Goal: Task Accomplishment & Management: Use online tool/utility

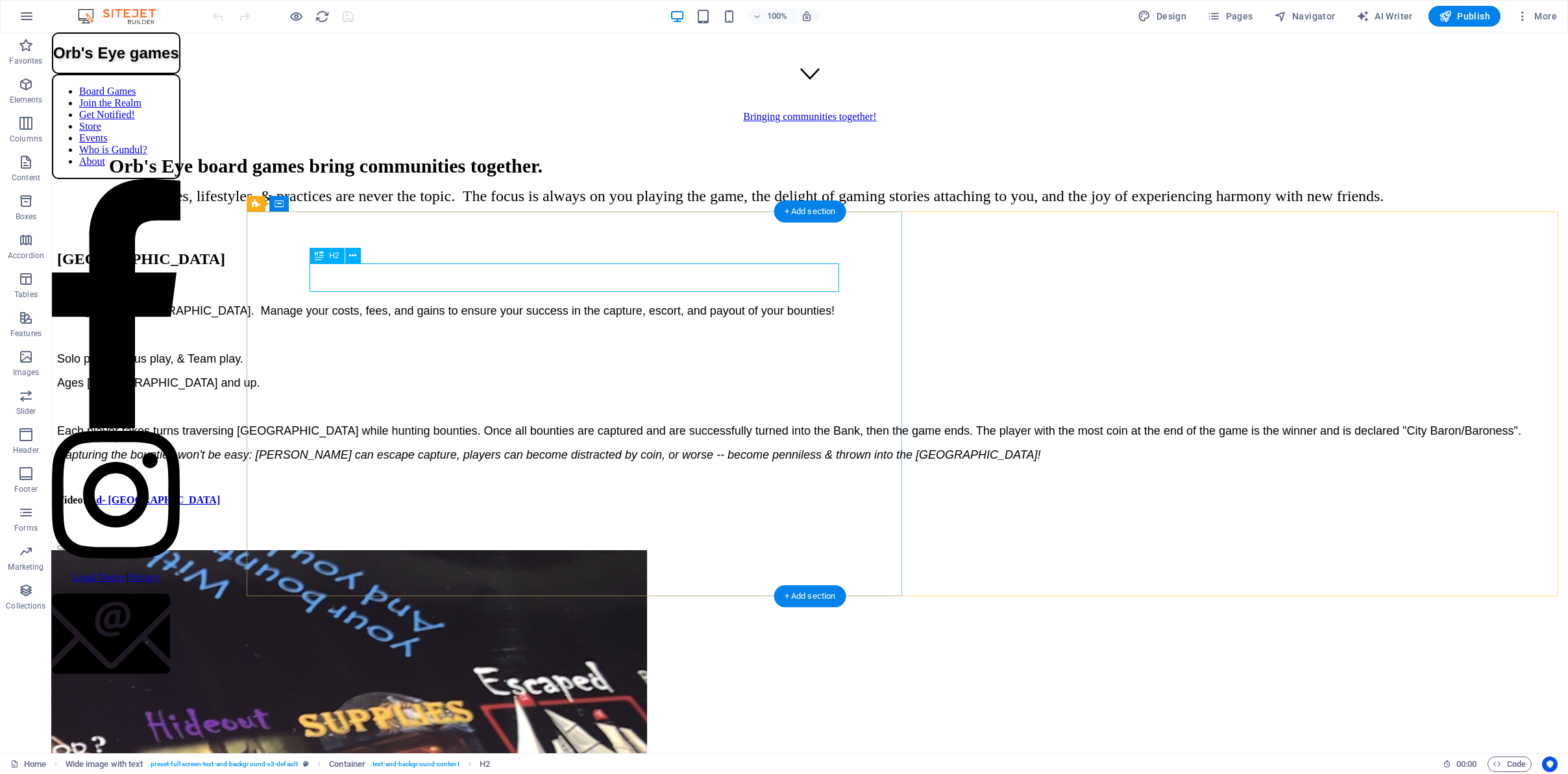
scroll to position [663, 0]
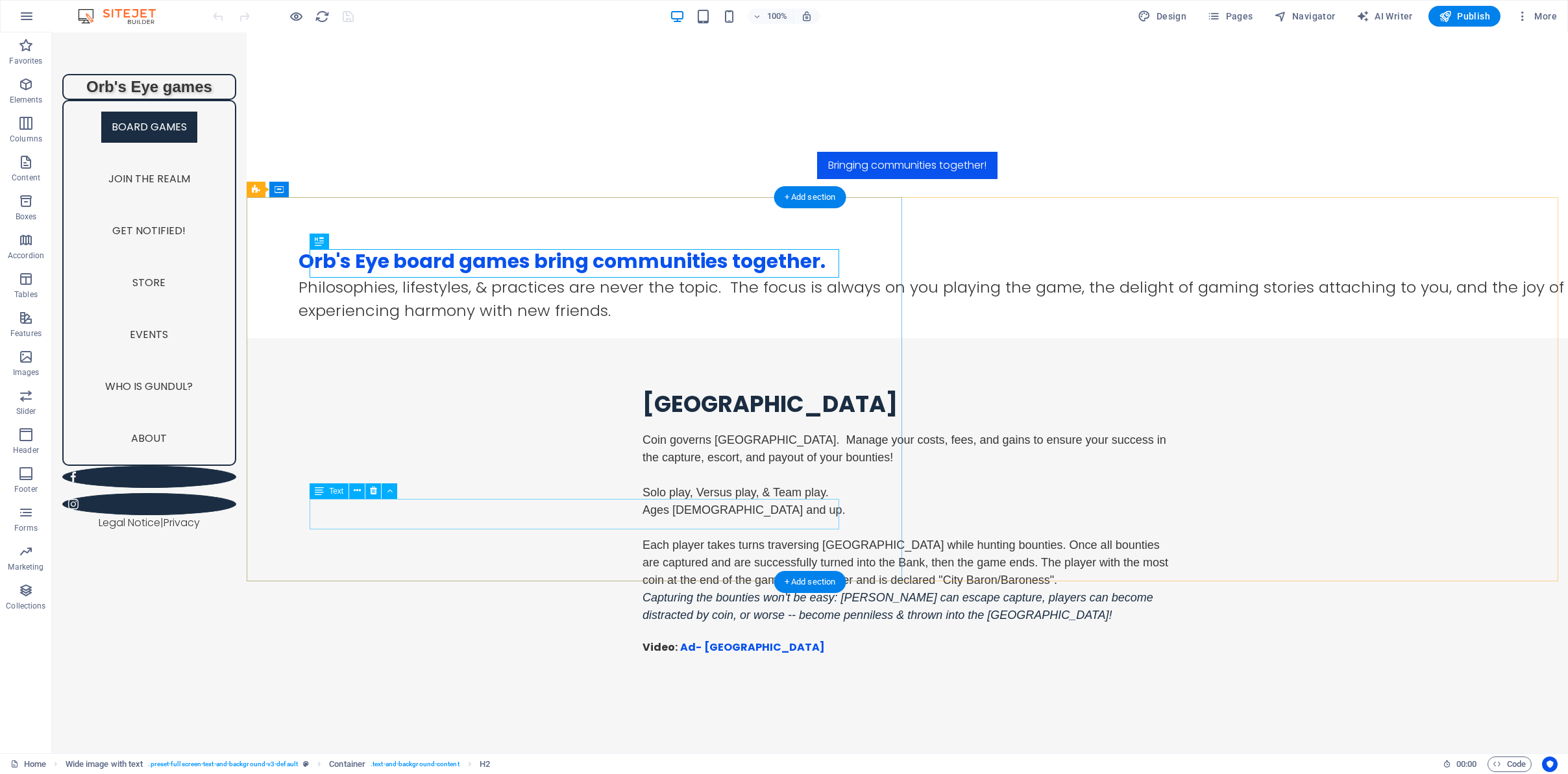
click at [642, 640] on div "Video: Ad - [GEOGRAPHIC_DATA]" at bounding box center [906, 655] width 529 height 31
click at [331, 495] on div "Text" at bounding box center [329, 490] width 39 height 15
click at [354, 492] on icon at bounding box center [357, 490] width 7 height 13
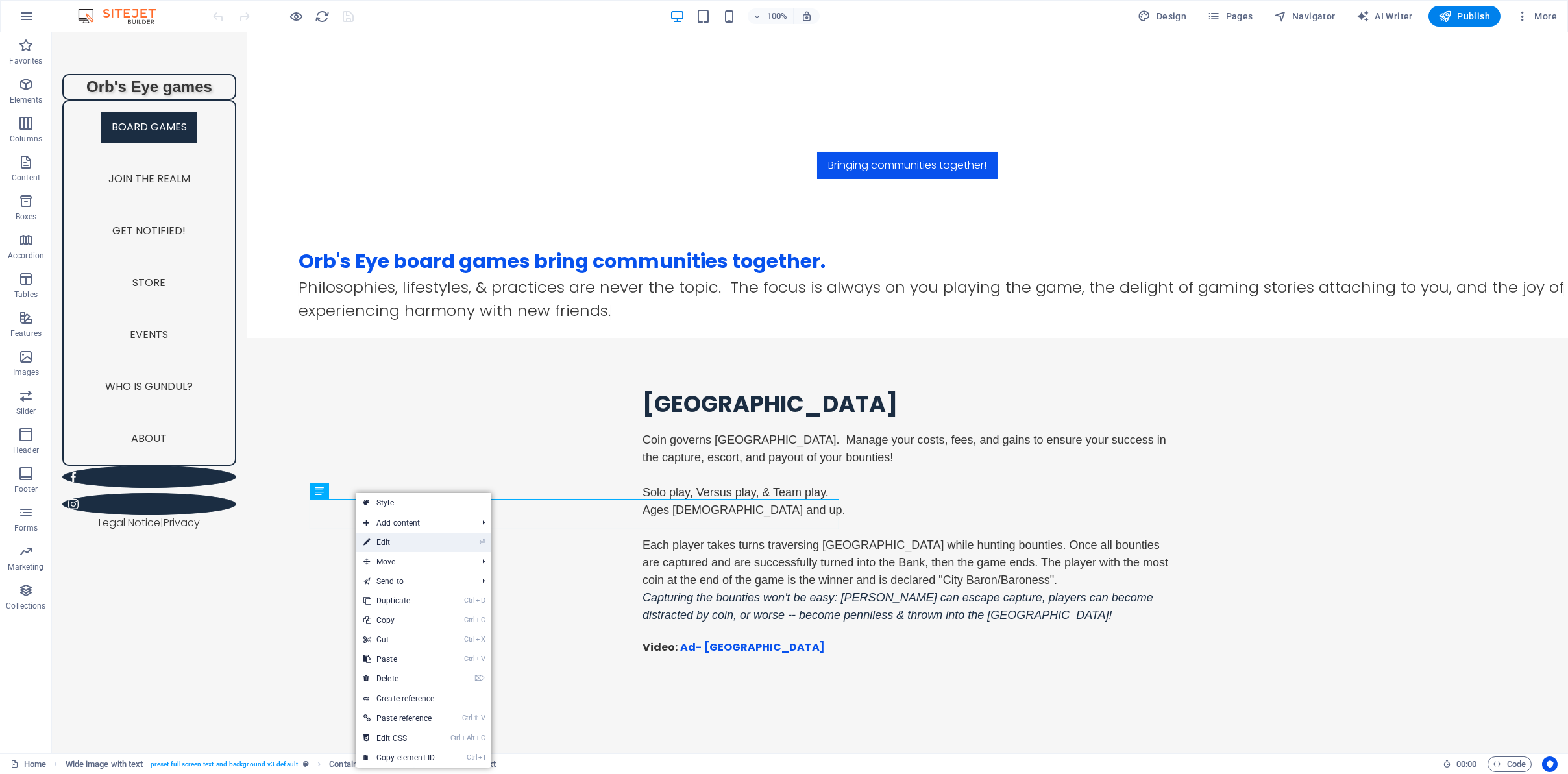
click at [372, 544] on link "⏎ Edit" at bounding box center [399, 542] width 87 height 19
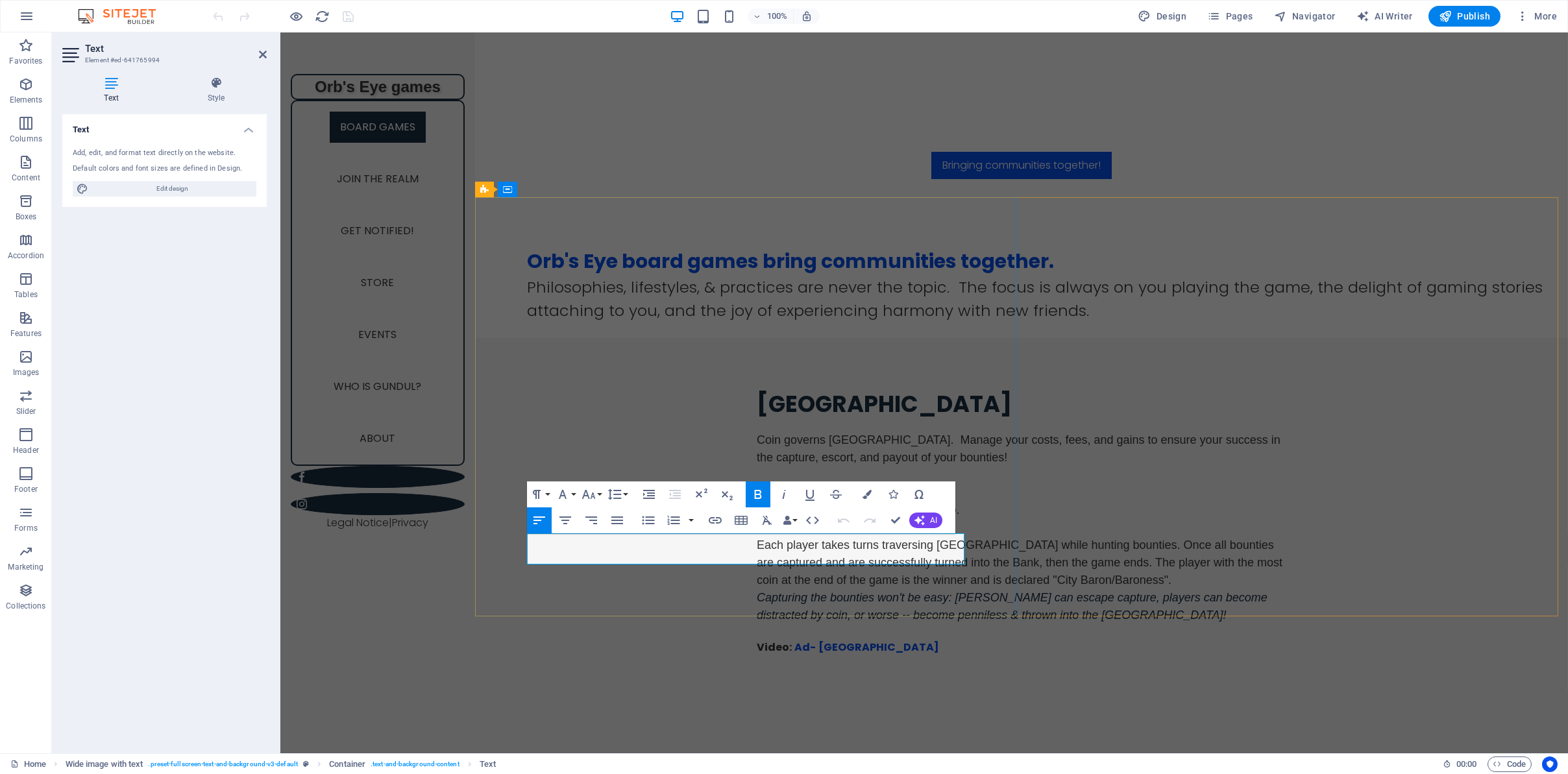
click at [756, 640] on p "Video: Ad - [GEOGRAPHIC_DATA]" at bounding box center [1021, 647] width 529 height 15
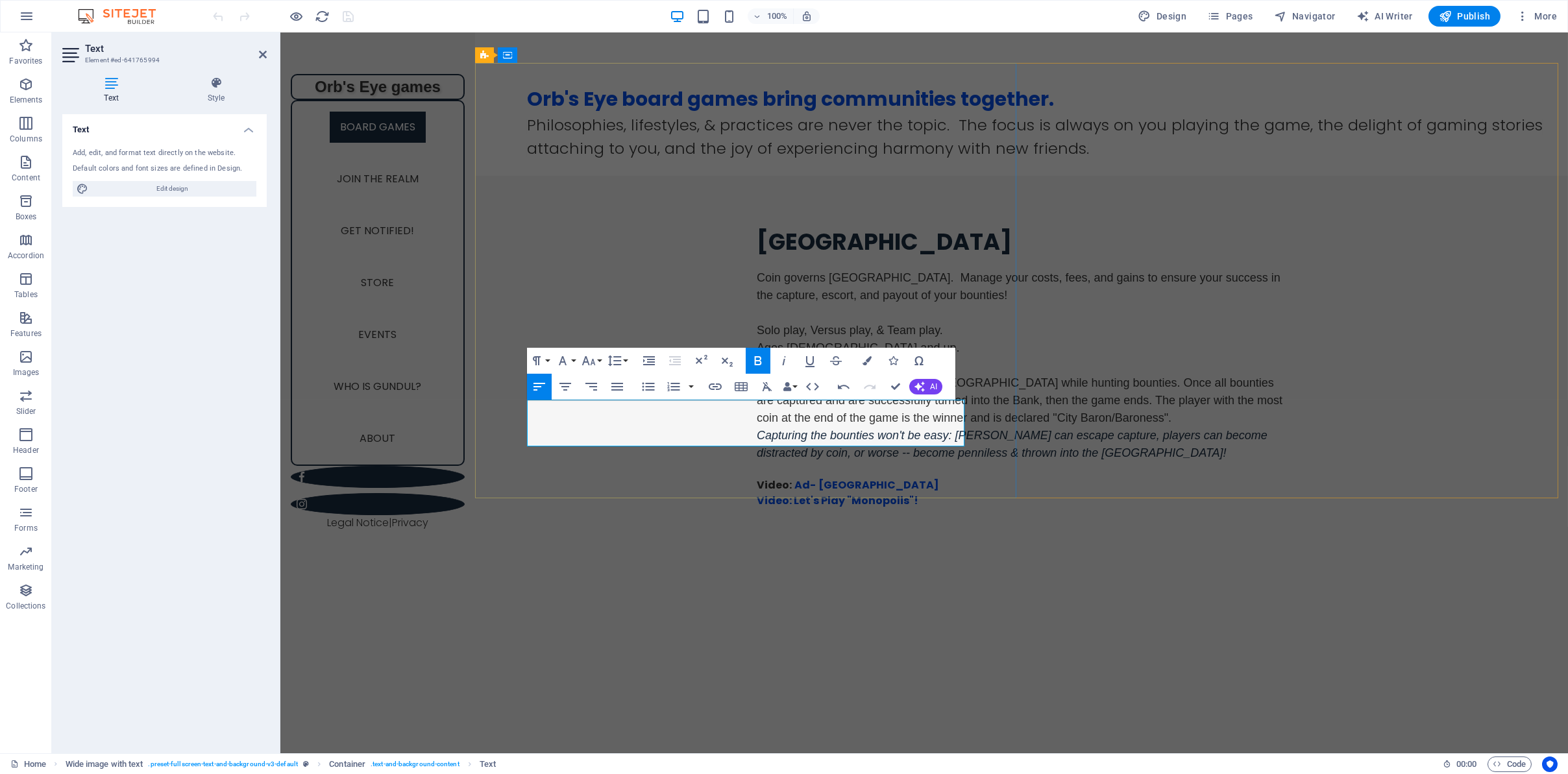
scroll to position [793, 0]
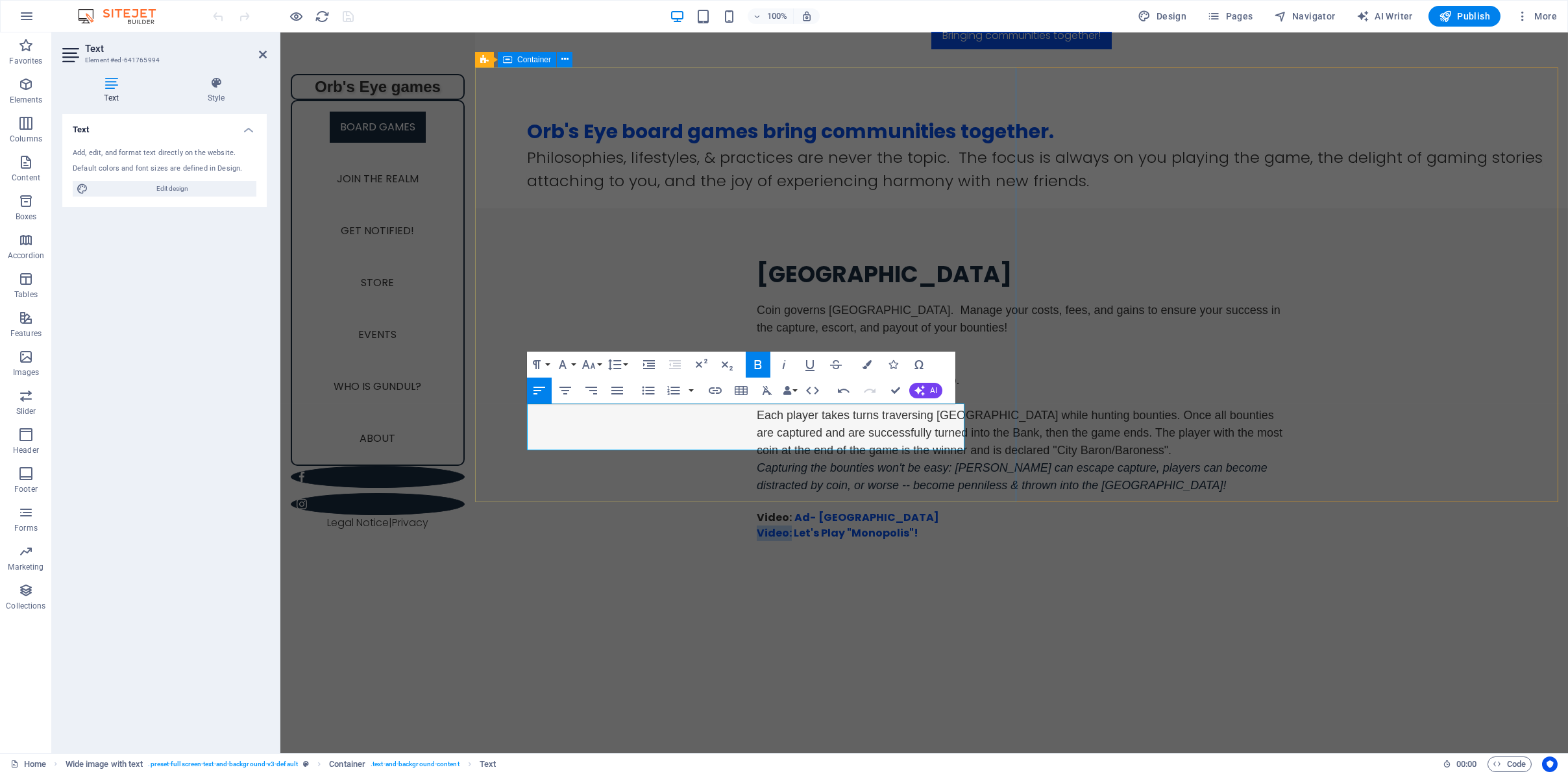
drag, startPoint x: 561, startPoint y: 427, endPoint x: 518, endPoint y: 427, distance: 43.0
click at [518, 427] on div "Monopolis Coin governs [GEOGRAPHIC_DATA]. Manage your costs, fees, and gains to…" at bounding box center [1021, 408] width 1093 height 400
click at [864, 369] on button "Colors" at bounding box center [866, 364] width 25 height 26
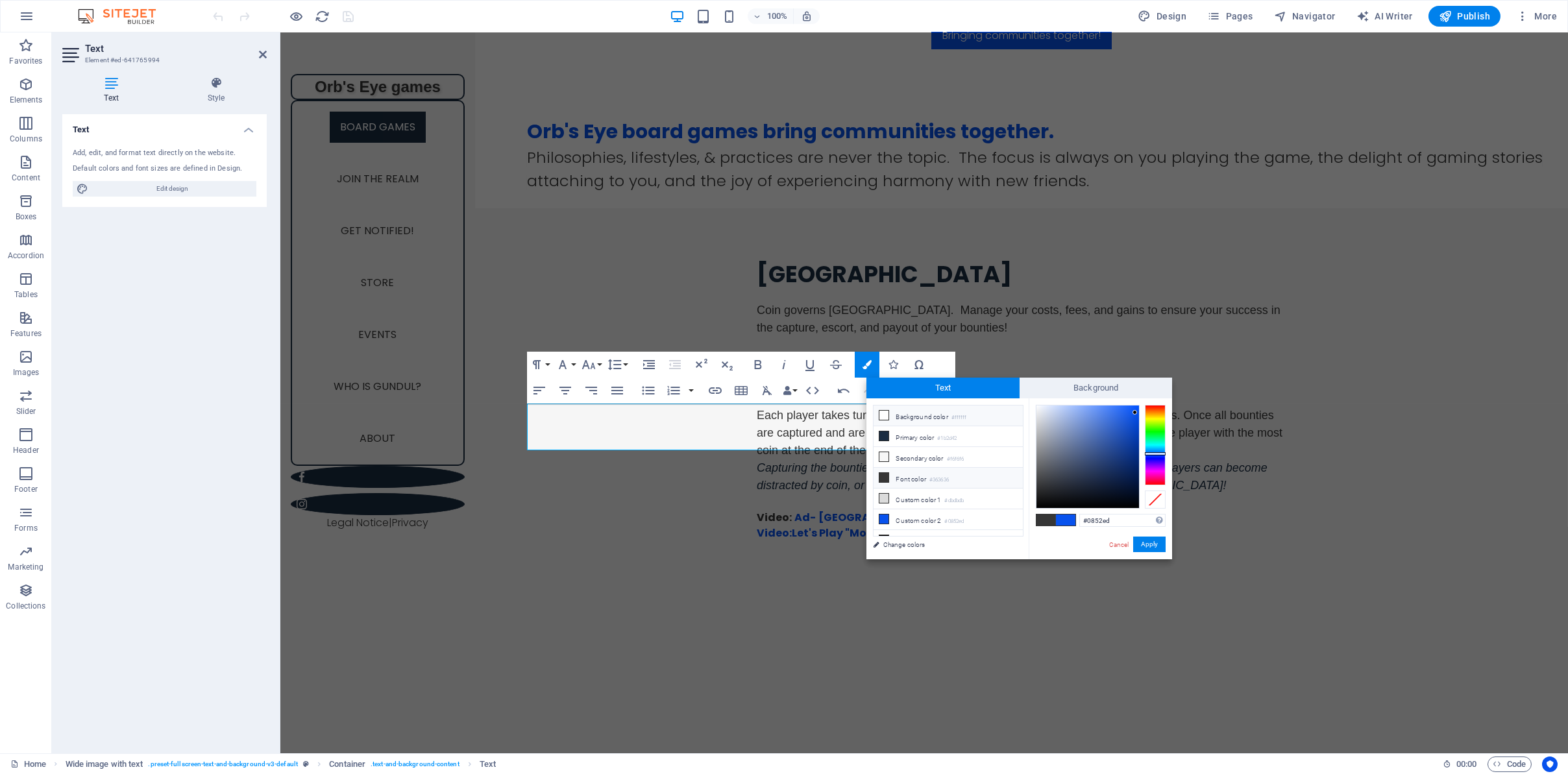
click at [890, 420] on li "Background color #ffffff" at bounding box center [948, 416] width 150 height 21
click at [882, 432] on li "Primary color #1b2d42" at bounding box center [948, 436] width 150 height 21
type input "#1b2d42"
click at [1143, 542] on button "Apply" at bounding box center [1149, 544] width 33 height 15
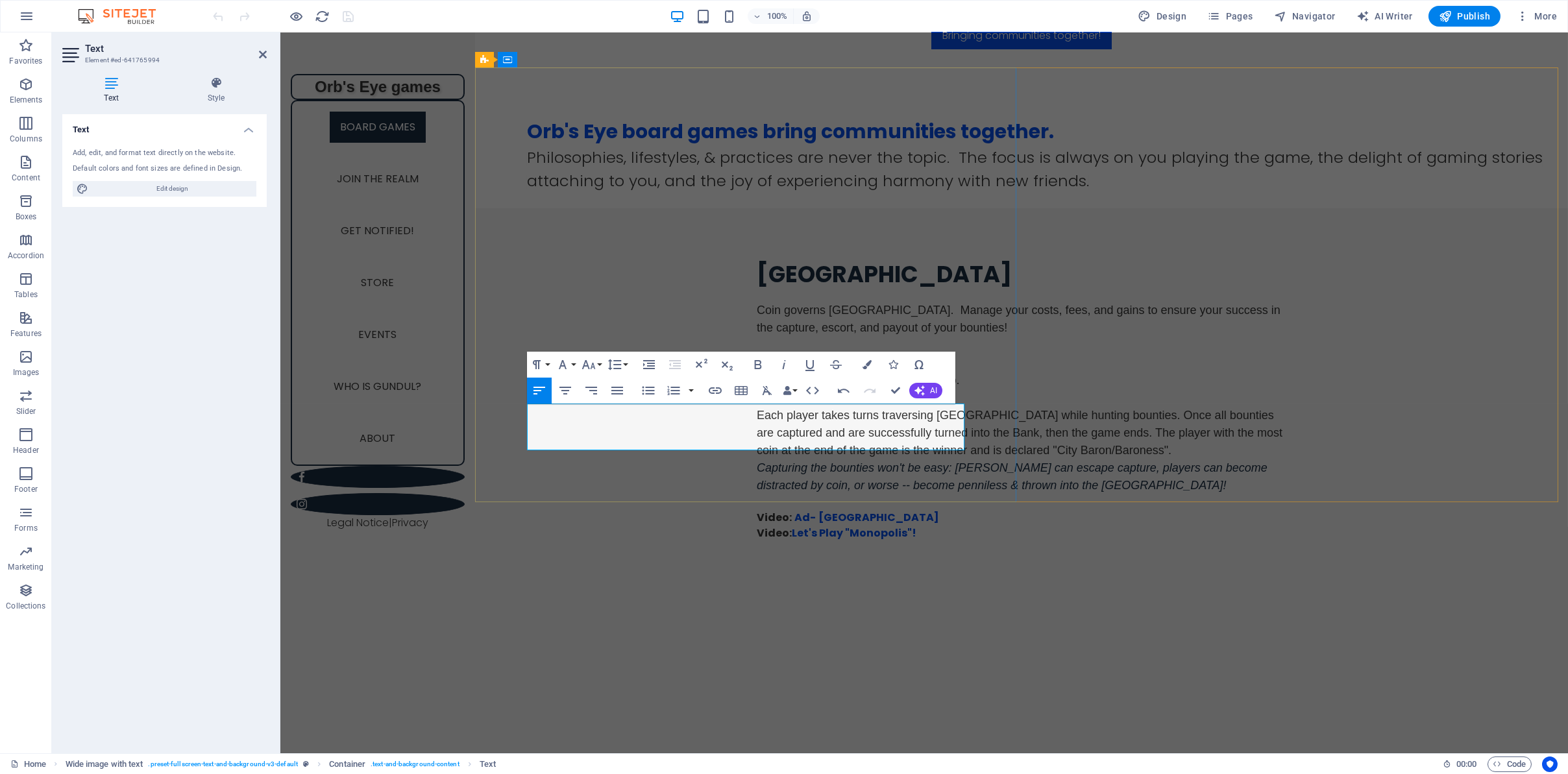
drag, startPoint x: 695, startPoint y: 431, endPoint x: 562, endPoint y: 427, distance: 133.1
click at [756, 525] on p "​ ​ Video: ​ Let's Play "Monopolis"!" at bounding box center [1021, 532] width 529 height 15
click at [718, 390] on icon "button" at bounding box center [715, 390] width 15 height 15
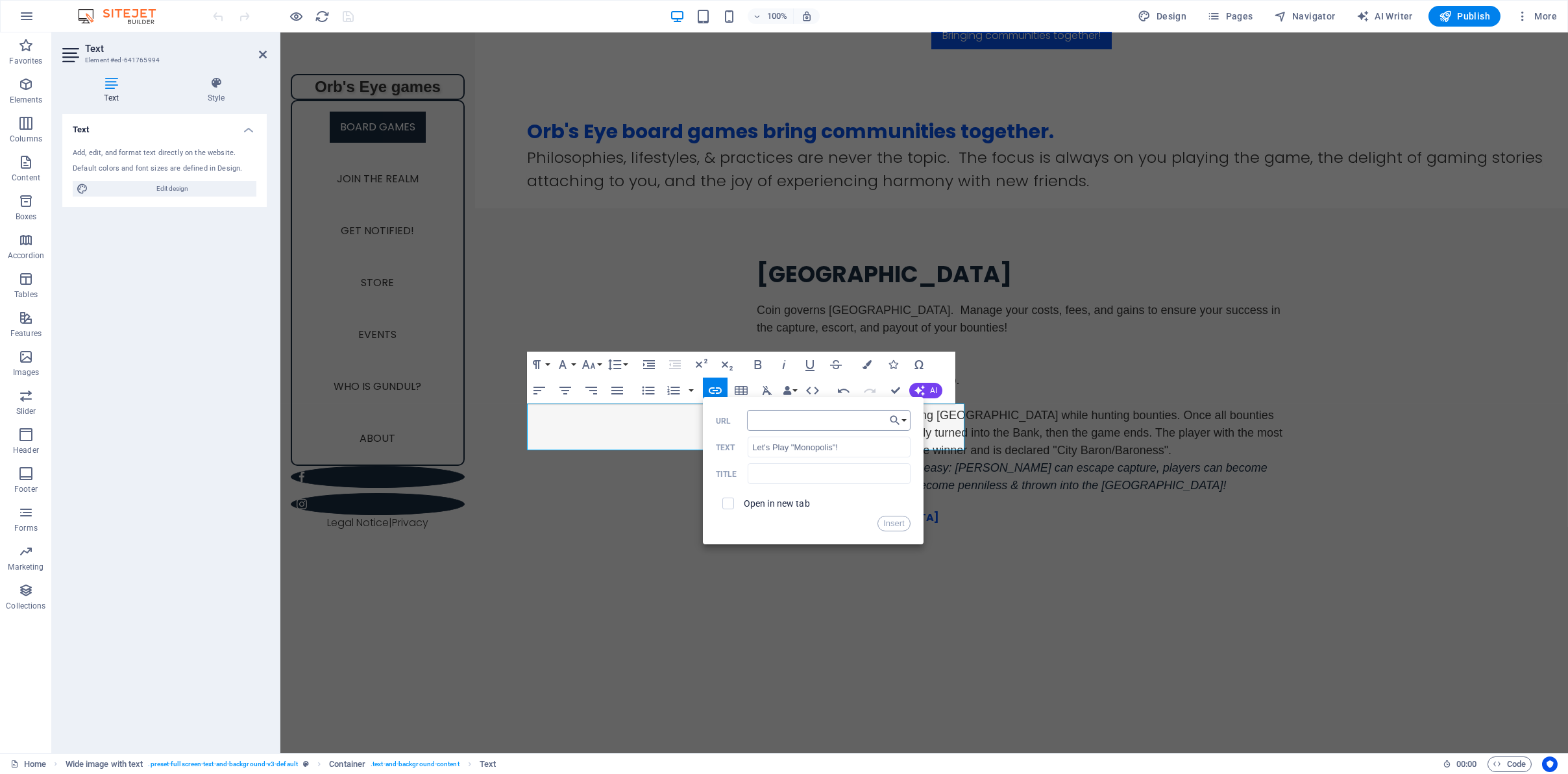
click at [763, 420] on input "URL" at bounding box center [828, 420] width 164 height 21
type input "[URL][DOMAIN_NAME]"
click at [724, 504] on input "checkbox" at bounding box center [726, 501] width 11 height 11
checkbox input "true"
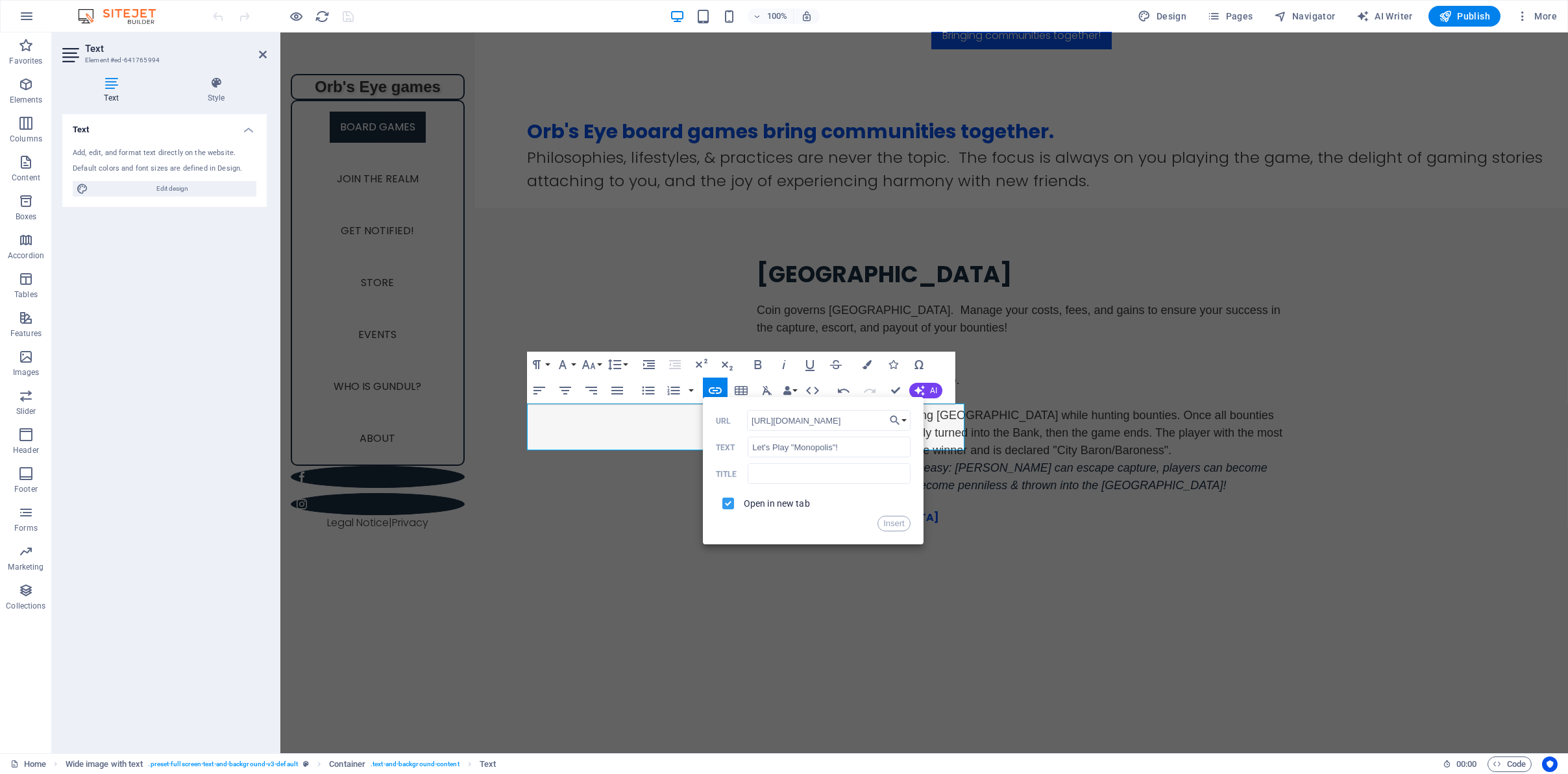
scroll to position [0, 0]
click at [890, 526] on button "Insert" at bounding box center [894, 523] width 33 height 15
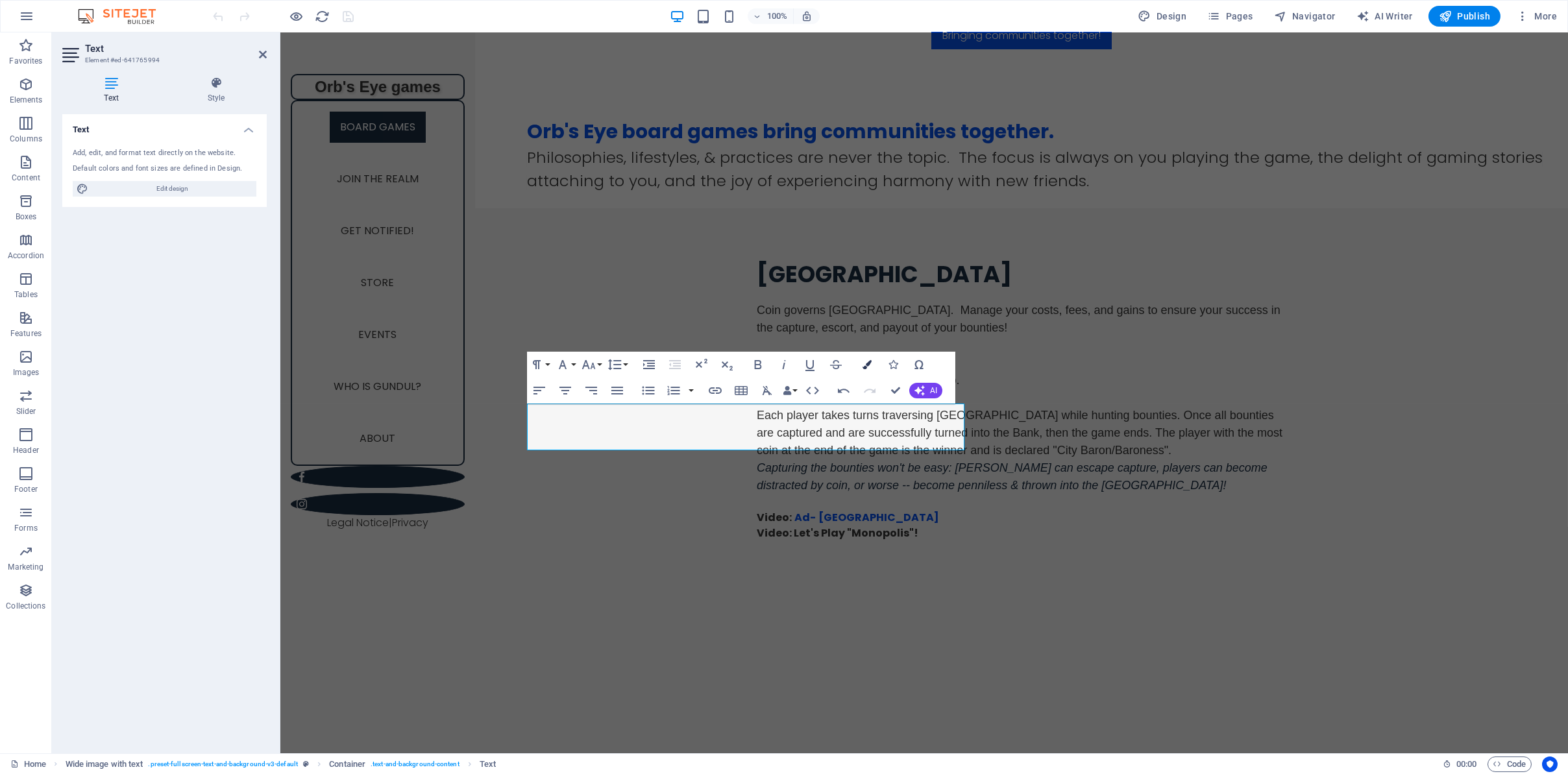
click at [866, 361] on icon "button" at bounding box center [867, 365] width 9 height 9
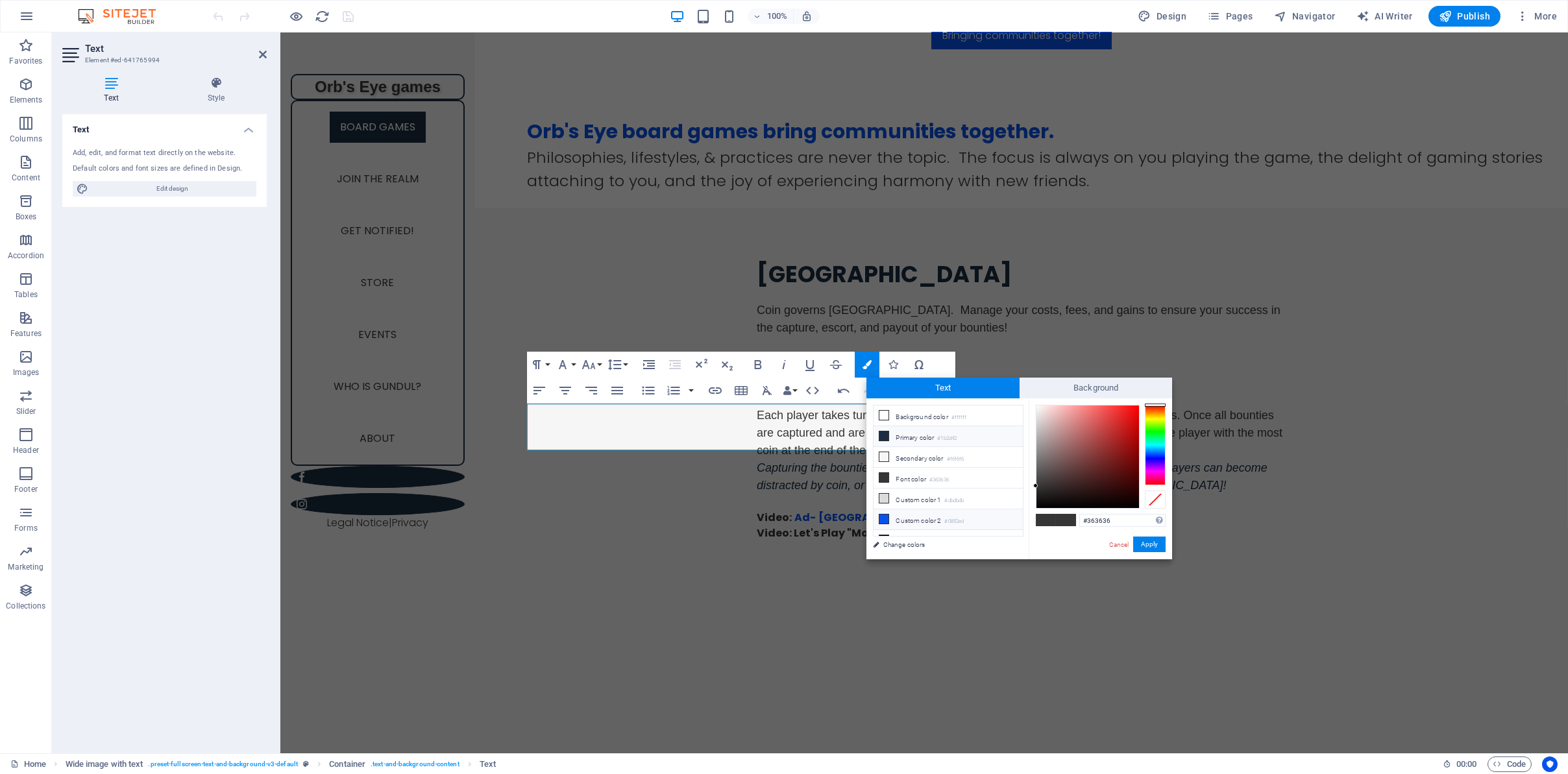
click at [897, 516] on li "Custom color 2 #0852ed" at bounding box center [948, 519] width 150 height 21
type input "#0852ed"
click at [878, 516] on span at bounding box center [884, 519] width 11 height 11
click at [1150, 545] on button "Apply" at bounding box center [1149, 544] width 33 height 15
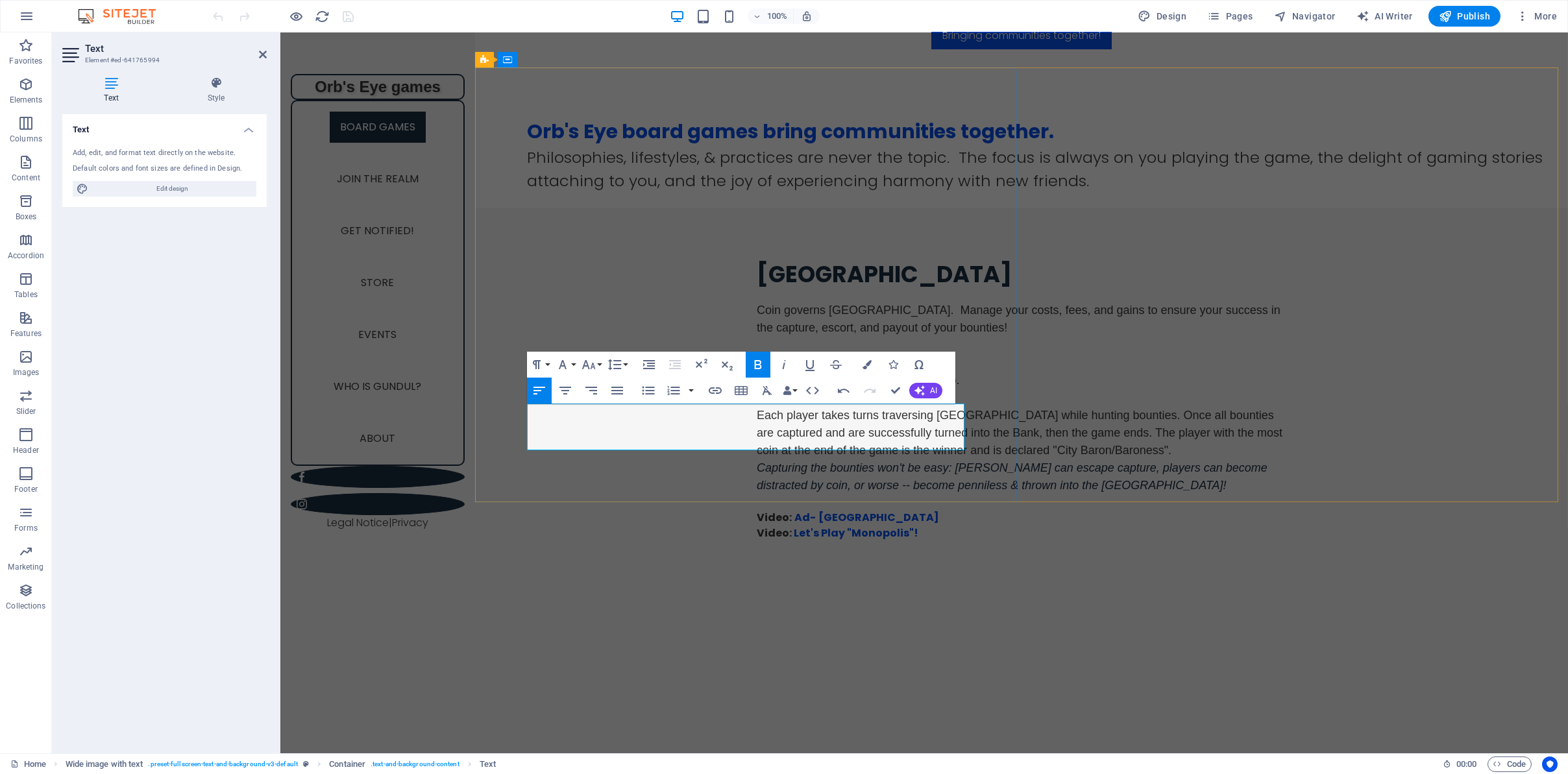
click at [756, 510] on p "Video: Ad - [GEOGRAPHIC_DATA]" at bounding box center [1021, 517] width 529 height 15
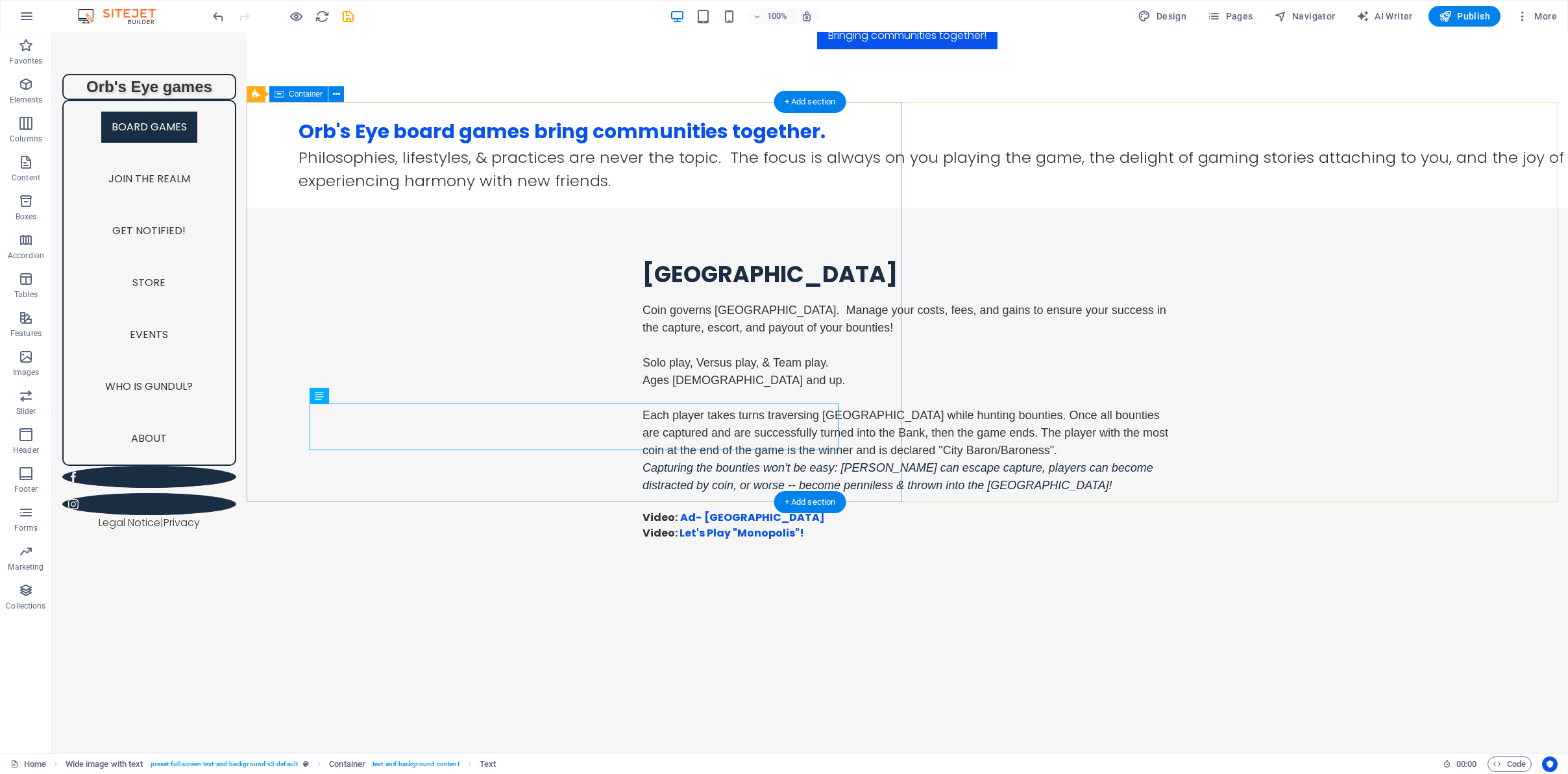
scroll to position [757, 0]
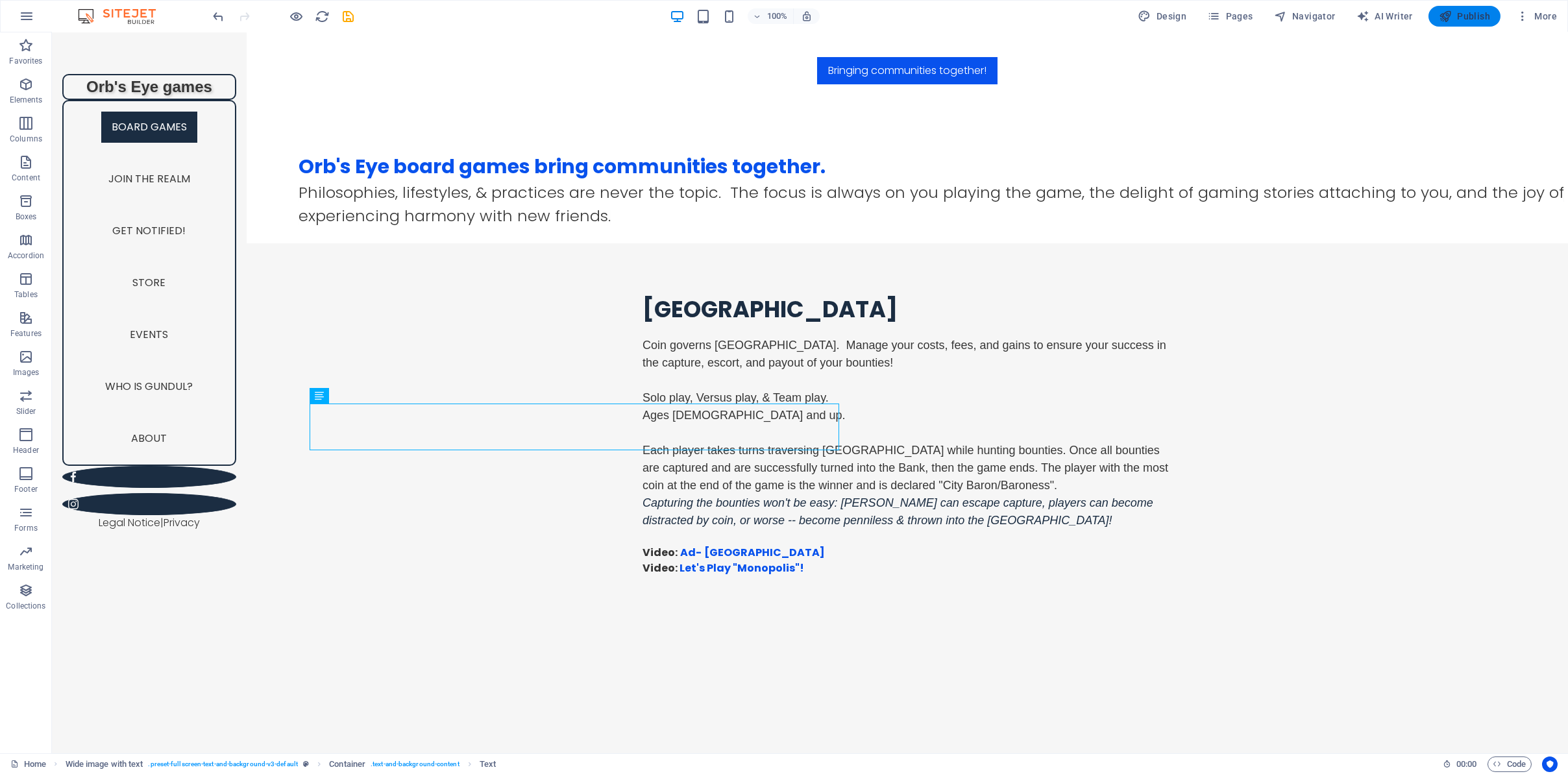
click at [1455, 11] on span "Publish" at bounding box center [1464, 16] width 51 height 13
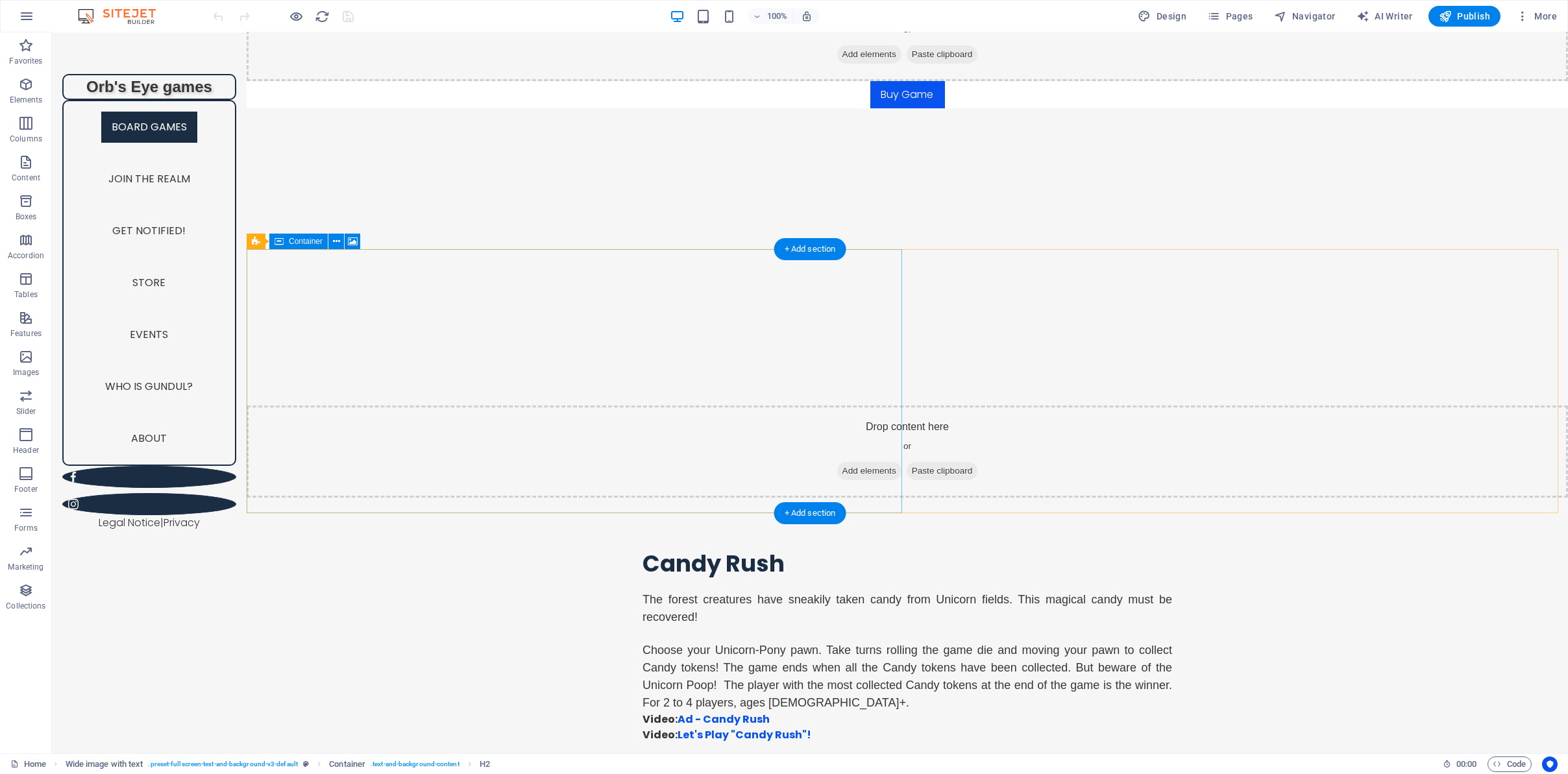
scroll to position [1960, 0]
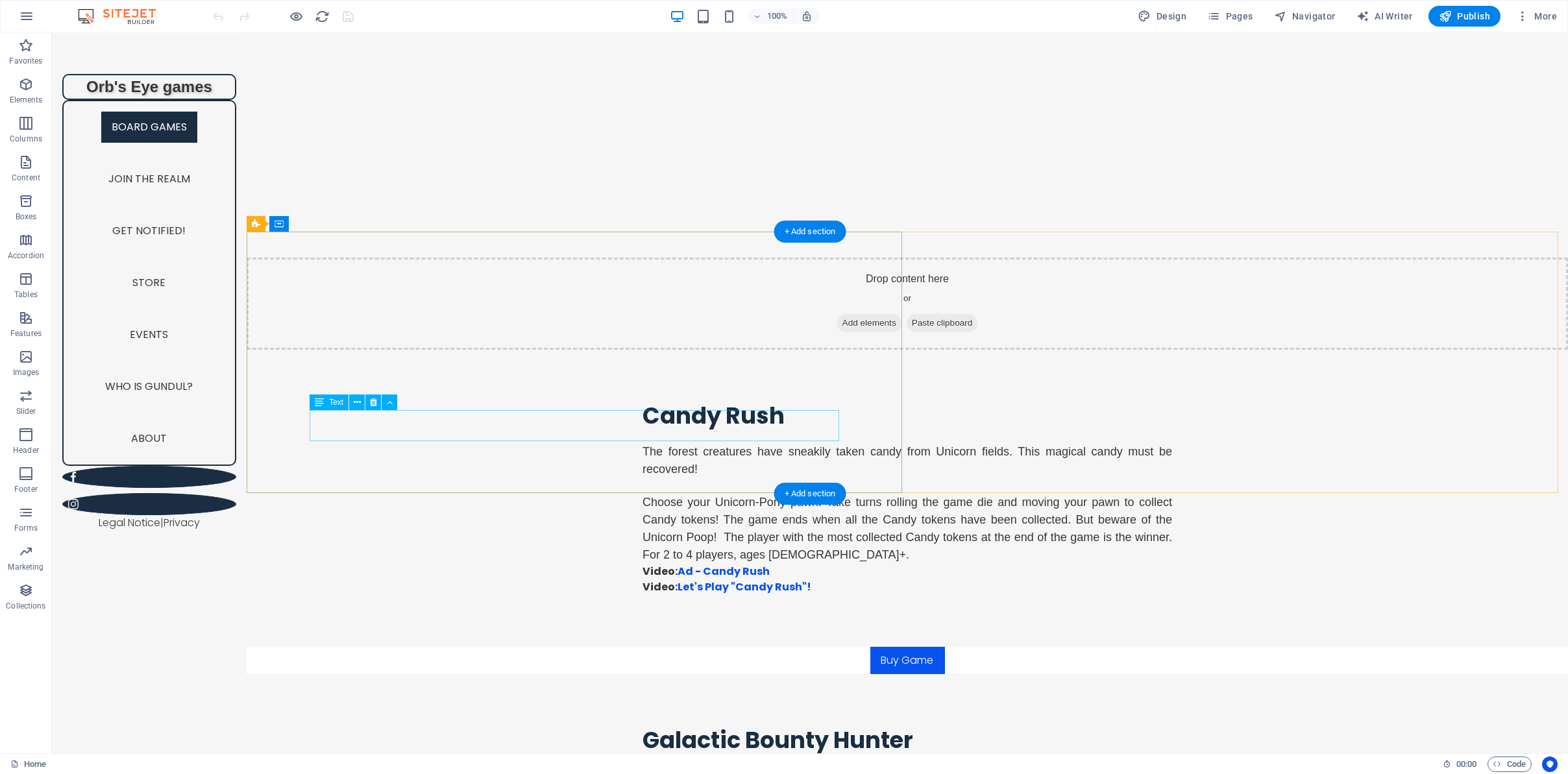
click at [354, 400] on icon at bounding box center [357, 402] width 7 height 13
click at [362, 407] on button at bounding box center [356, 402] width 15 height 15
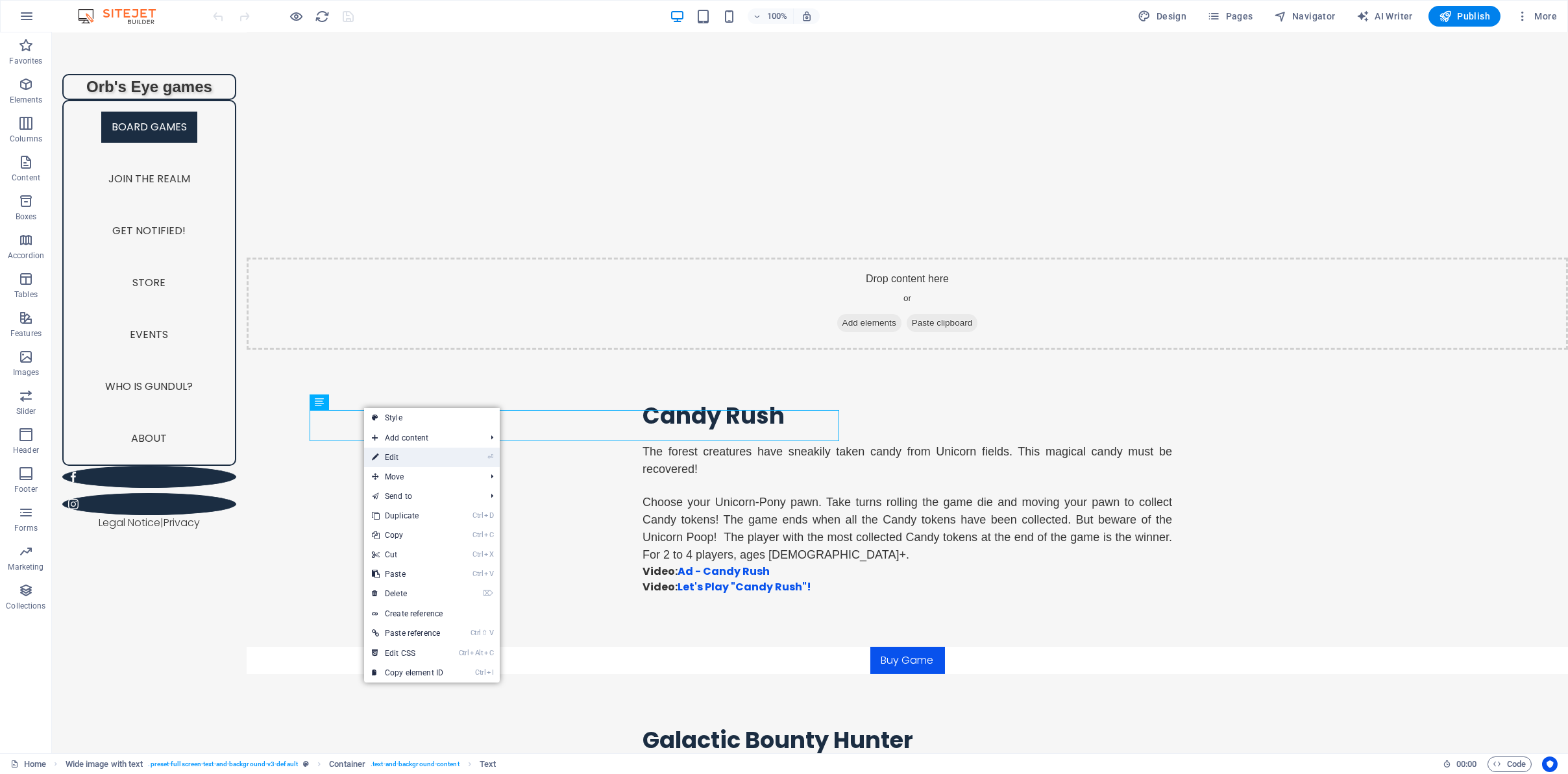
click at [372, 453] on icon at bounding box center [375, 457] width 7 height 19
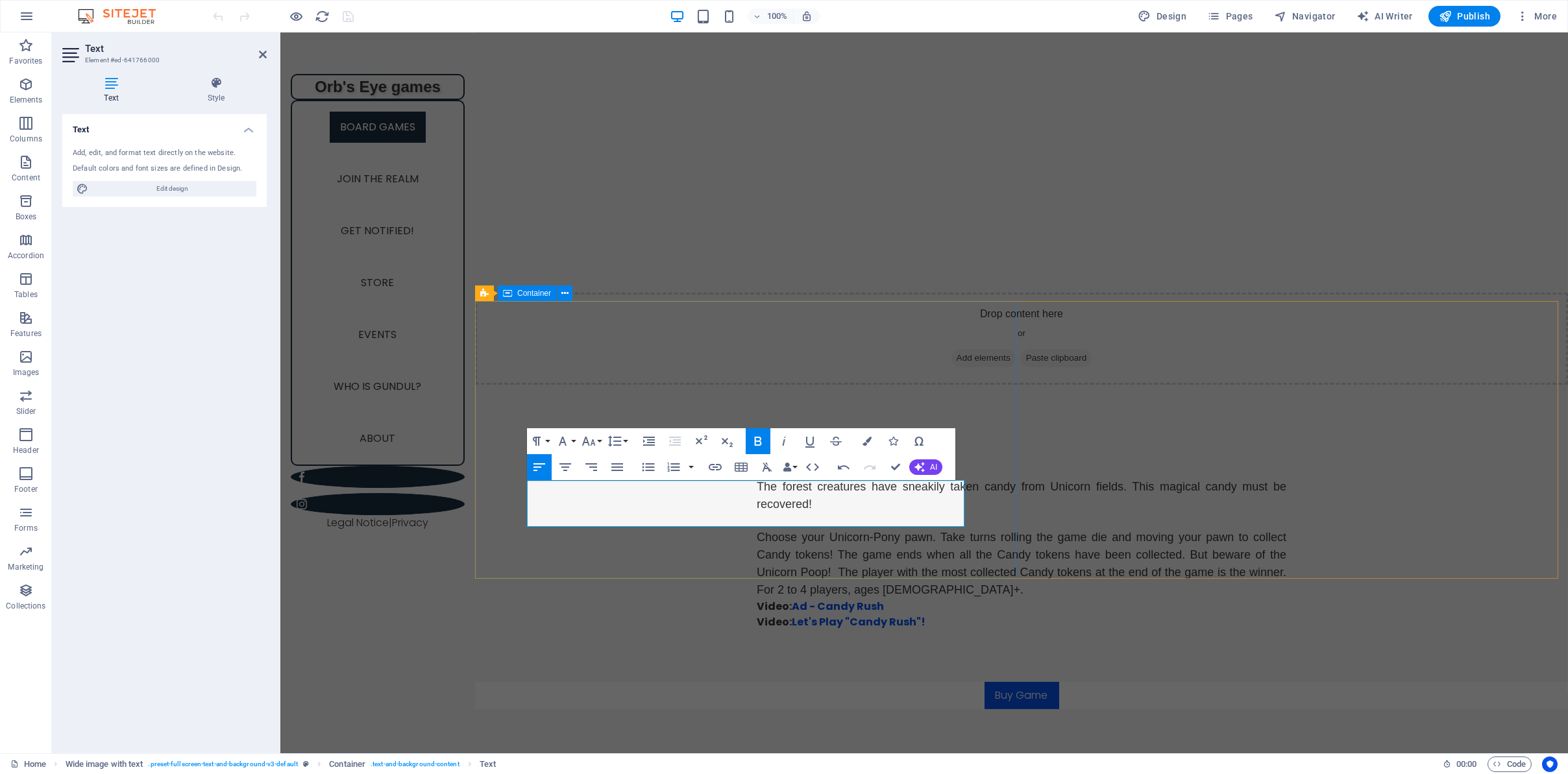
drag, startPoint x: 561, startPoint y: 518, endPoint x: 511, endPoint y: 518, distance: 50.0
click at [865, 442] on icon "button" at bounding box center [867, 441] width 9 height 9
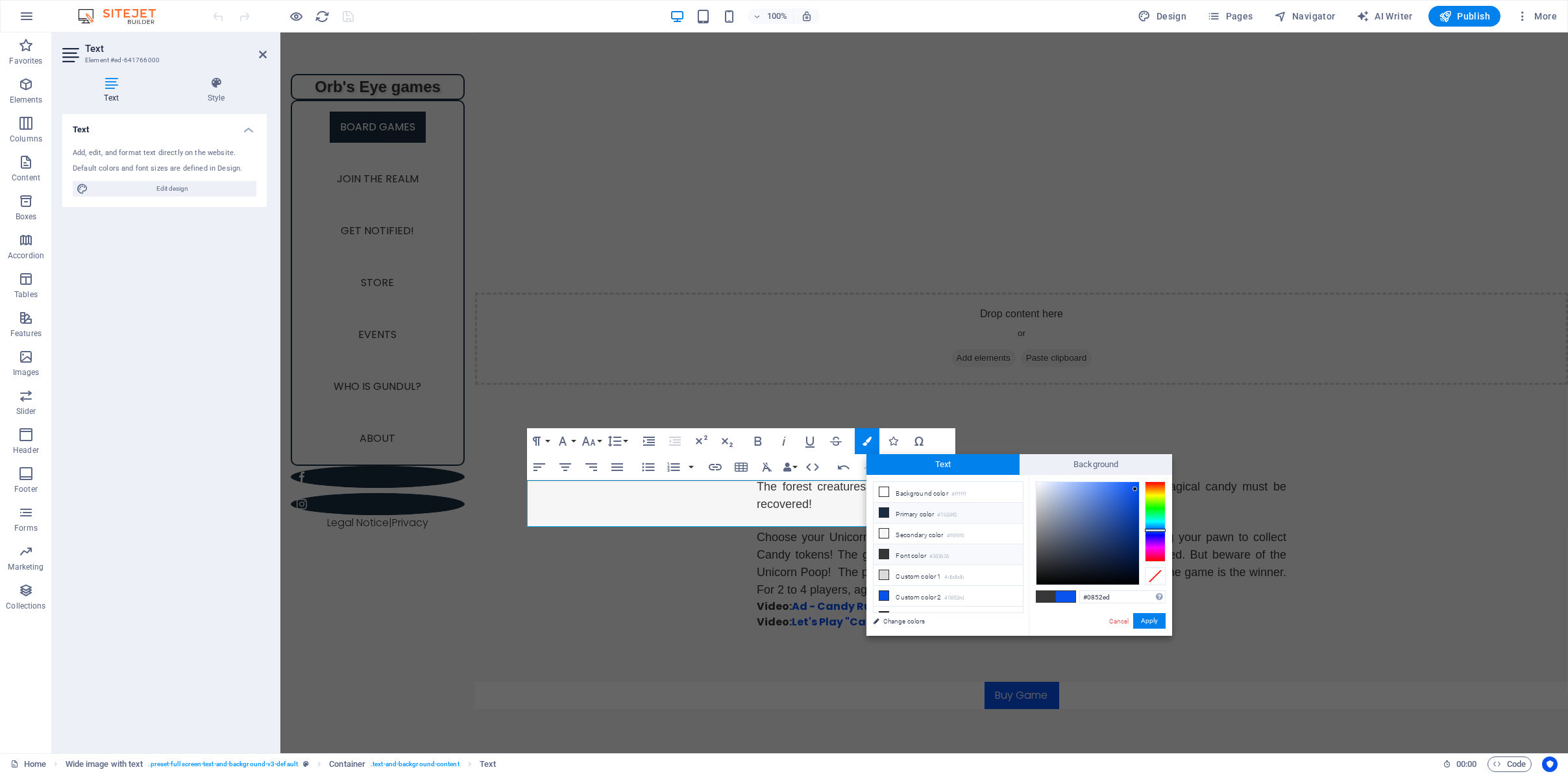
click at [911, 507] on li "Primary color #1b2d42" at bounding box center [948, 512] width 150 height 21
type input "#1b2d42"
click at [1142, 619] on button "Apply" at bounding box center [1149, 621] width 33 height 15
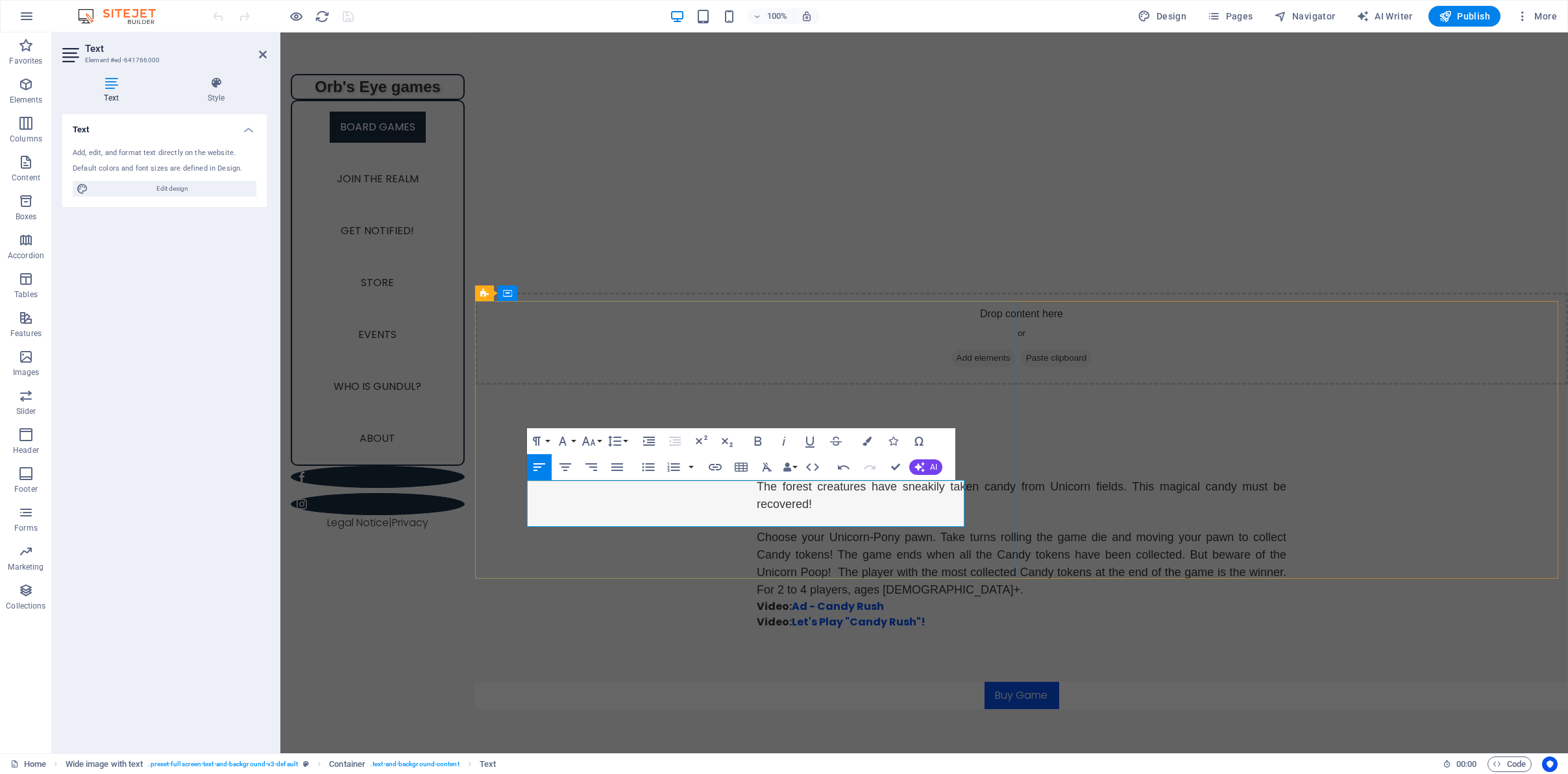
drag, startPoint x: 732, startPoint y: 518, endPoint x: 560, endPoint y: 517, distance: 172.0
click at [720, 470] on icon "button" at bounding box center [715, 466] width 15 height 15
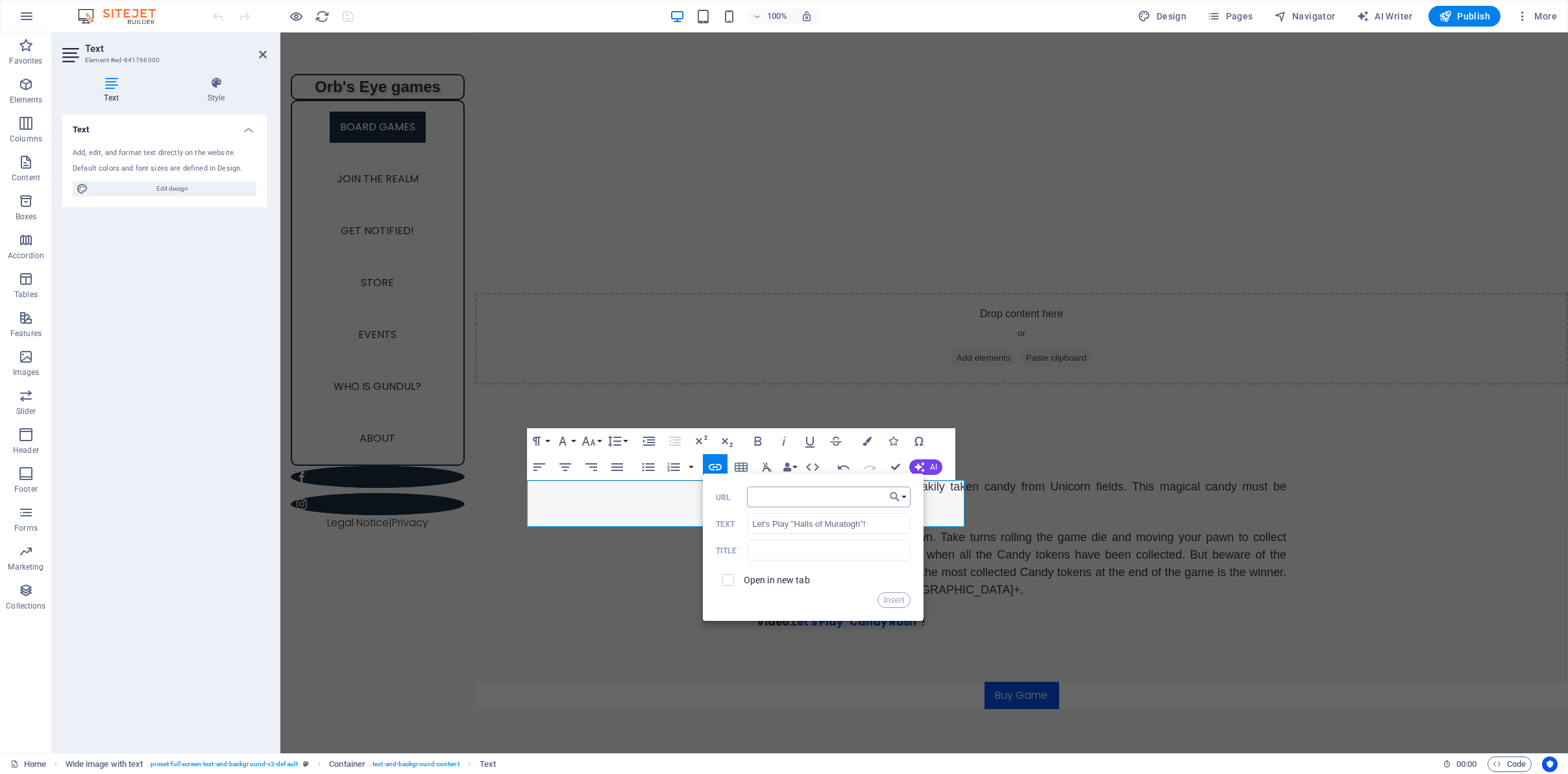
click at [780, 500] on input "URL" at bounding box center [828, 496] width 164 height 21
type input "https://www.youtube.com/watch?v=R0WEFb-tfd0&list=PLTBchTf8sWZULzyeh33jJPP-ezV4m…"
click at [738, 574] on span at bounding box center [728, 580] width 25 height 25
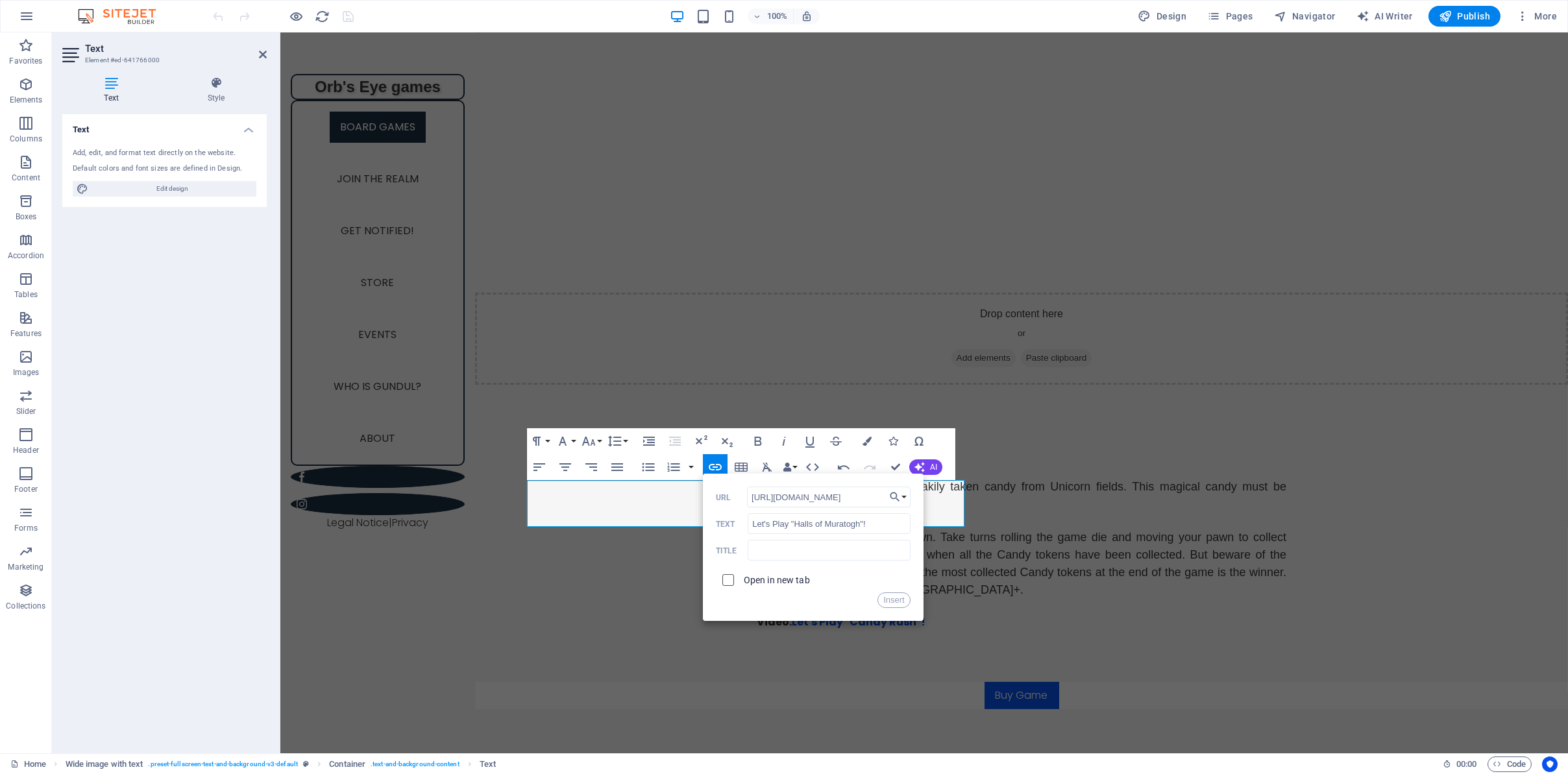
click at [731, 576] on input "checkbox" at bounding box center [726, 577] width 11 height 11
checkbox input "true"
click at [896, 597] on button "Insert" at bounding box center [894, 600] width 33 height 15
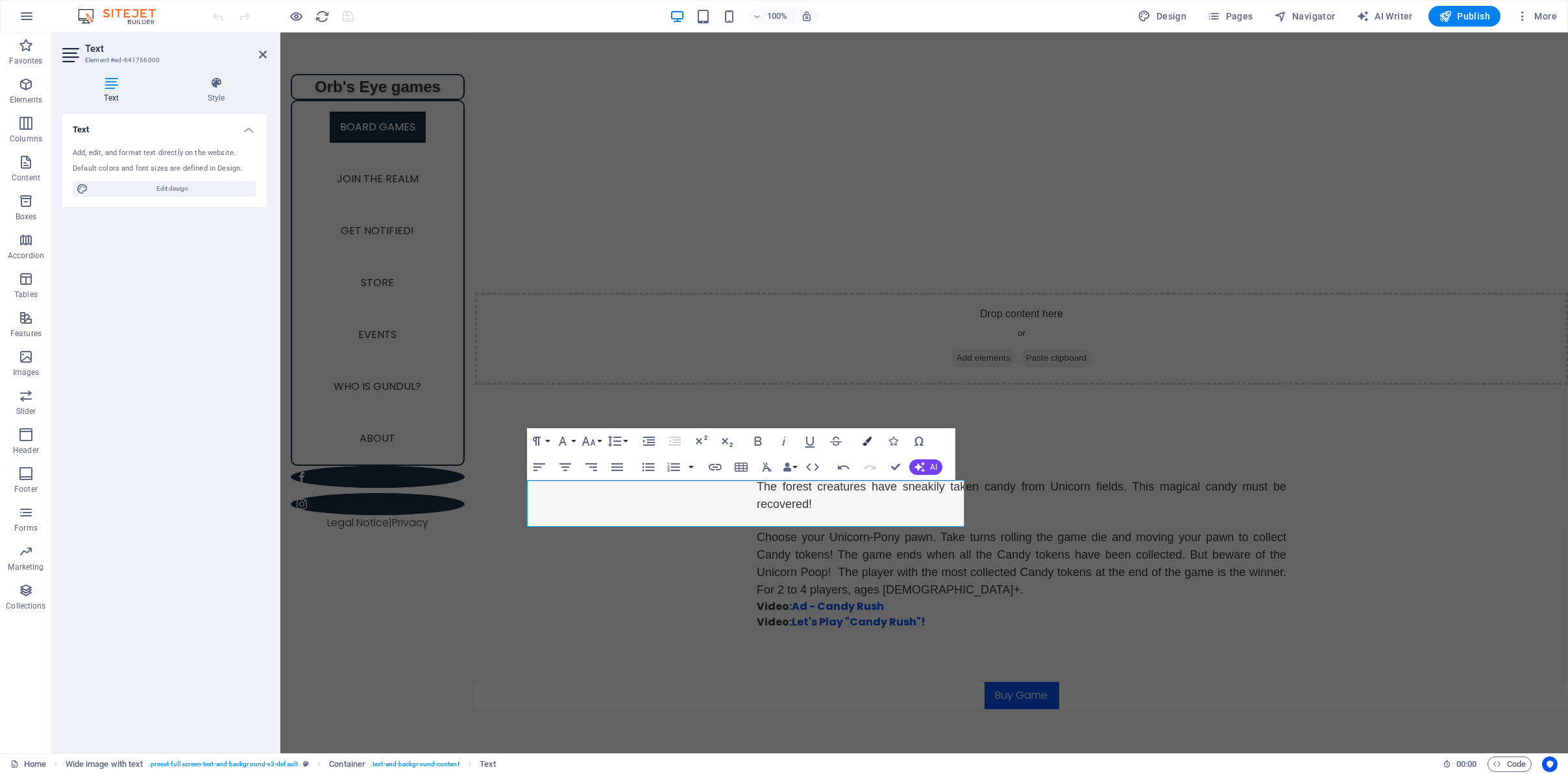
click at [862, 442] on icon "button" at bounding box center [867, 441] width 9 height 9
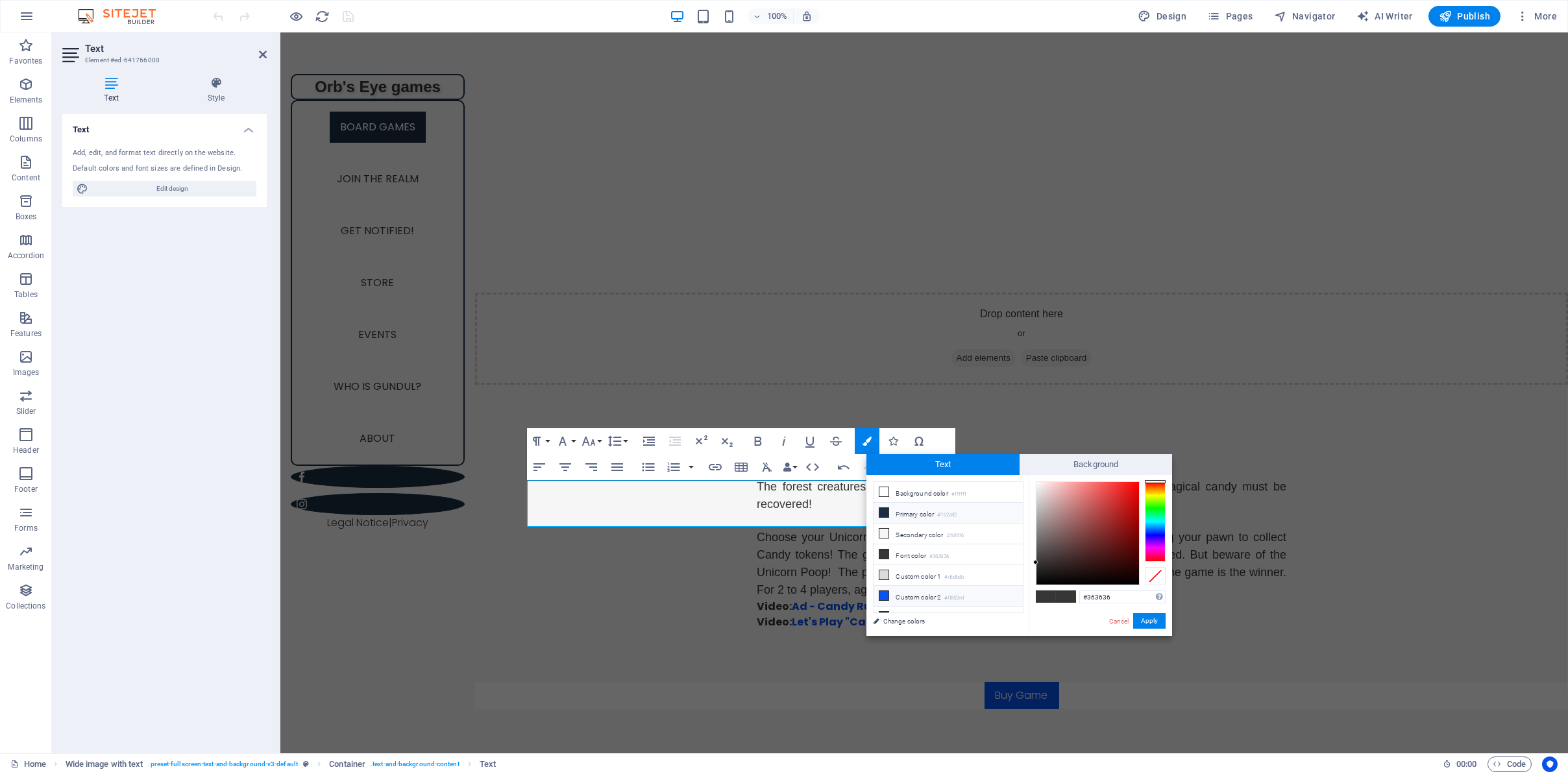
click at [888, 591] on span at bounding box center [884, 596] width 11 height 11
type input "#0852ed"
click at [1137, 619] on button "Apply" at bounding box center [1149, 621] width 33 height 15
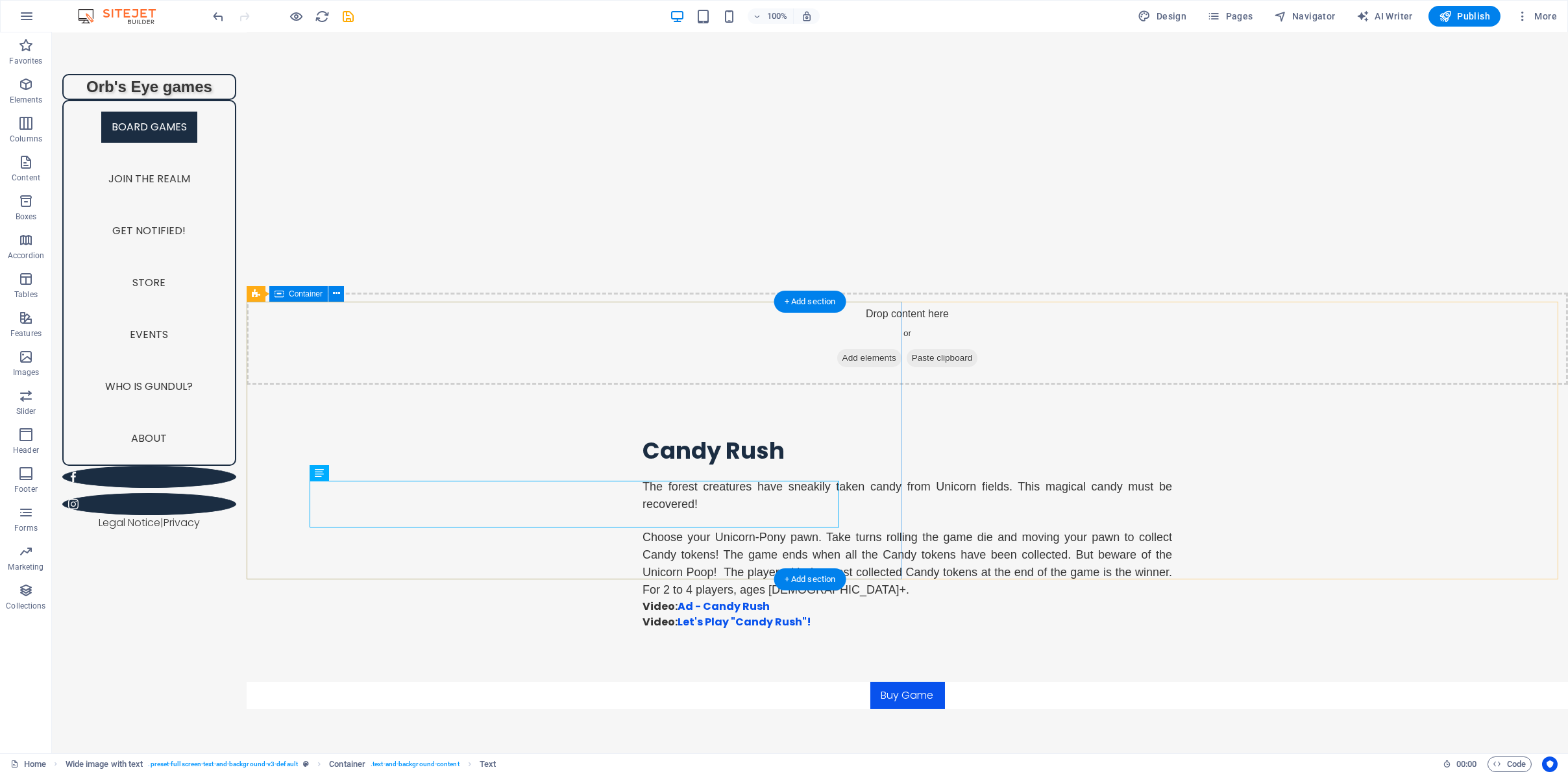
scroll to position [1890, 0]
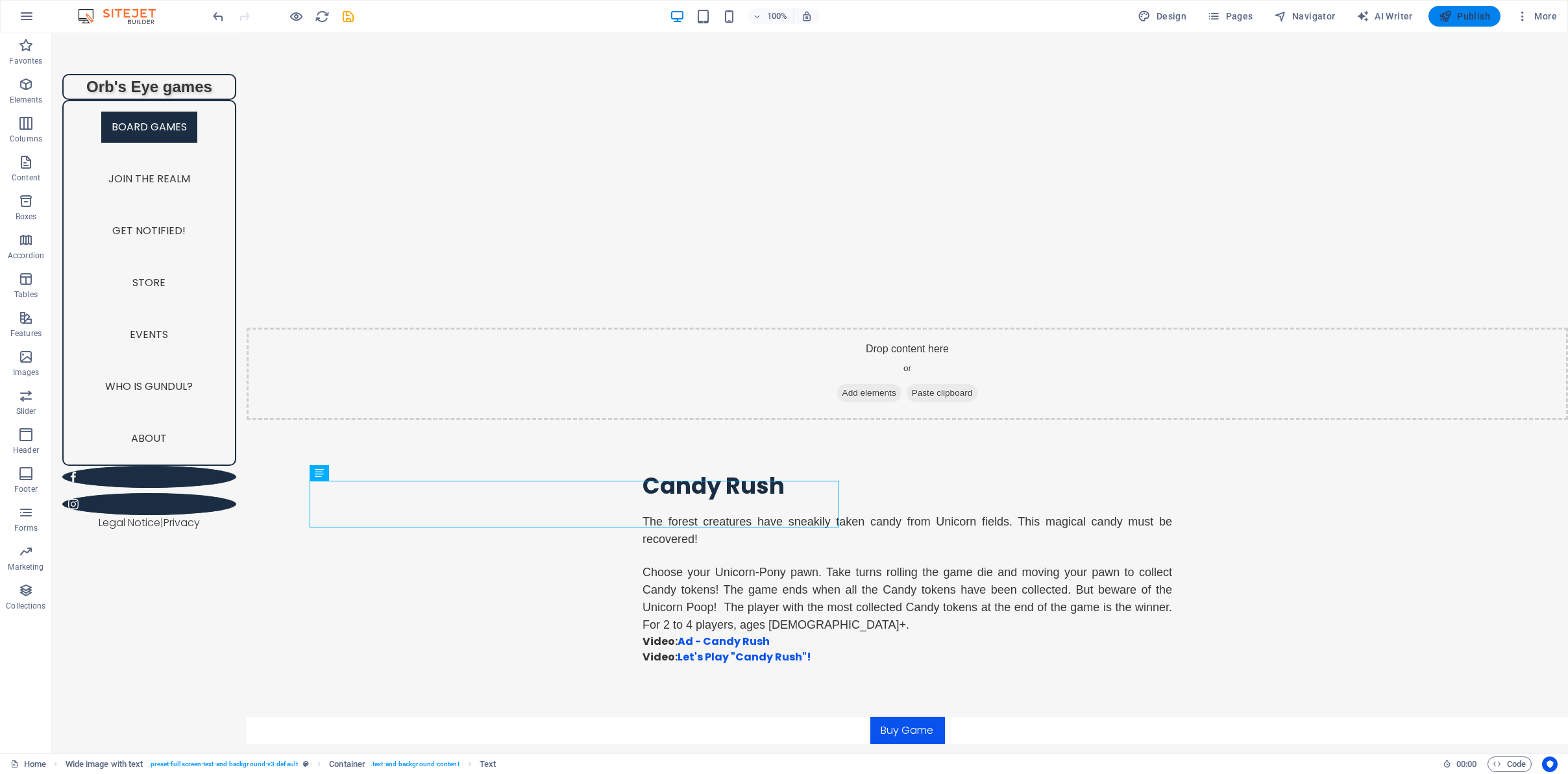
click at [1432, 14] on button "Publish" at bounding box center [1465, 16] width 72 height 21
click at [1461, 17] on span "Publish" at bounding box center [1464, 16] width 51 height 13
